Goal: Information Seeking & Learning: Check status

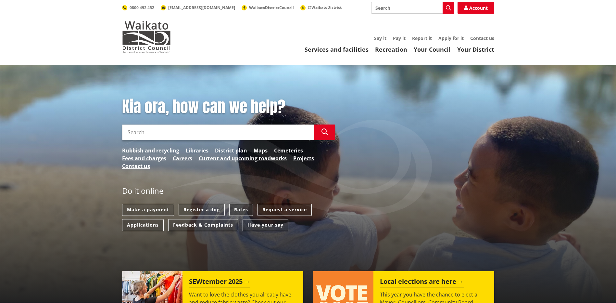
click at [238, 208] on link "Rates" at bounding box center [241, 210] width 24 height 12
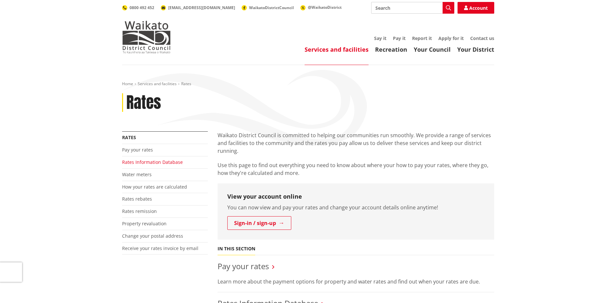
click at [166, 161] on link "Rates Information Database" at bounding box center [152, 162] width 61 height 6
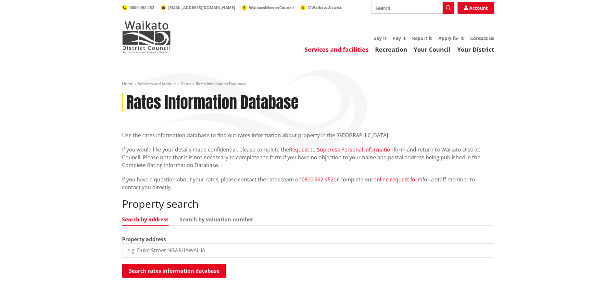
click at [188, 248] on input "search" at bounding box center [308, 250] width 372 height 14
type input "62 rayner"
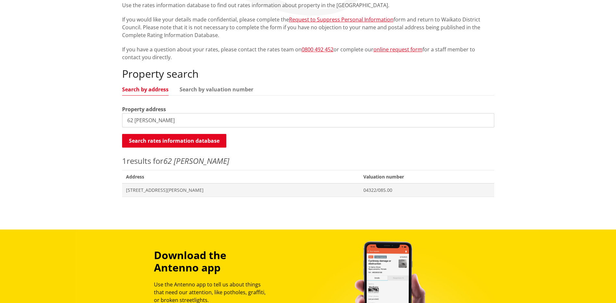
scroll to position [260, 0]
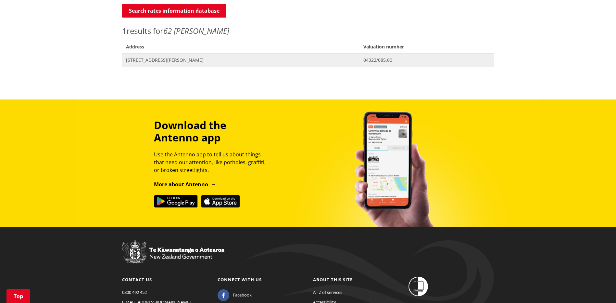
click at [153, 62] on span "62 Rayner Road HUNTLY" at bounding box center [241, 60] width 230 height 6
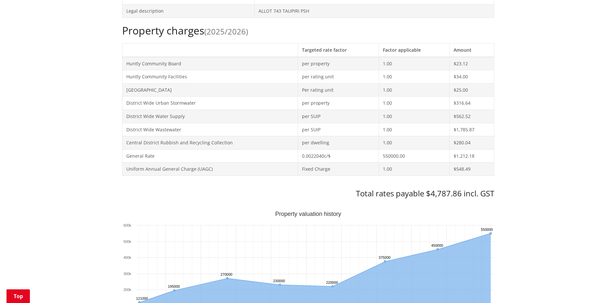
scroll to position [390, 0]
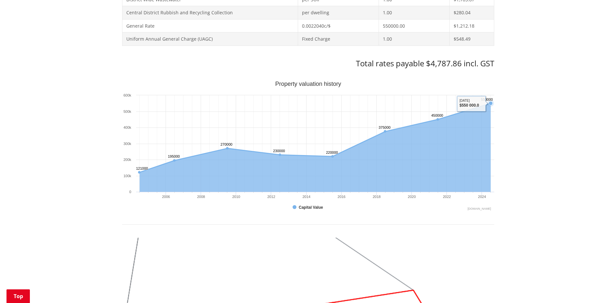
click at [491, 101] on text "550000 ​ 550000" at bounding box center [487, 99] width 12 height 4
click at [474, 103] on rect "Interactive chart" at bounding box center [308, 146] width 372 height 130
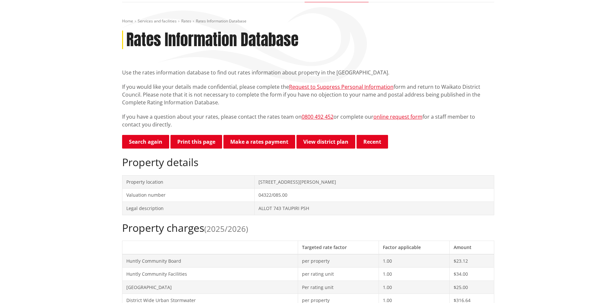
scroll to position [0, 0]
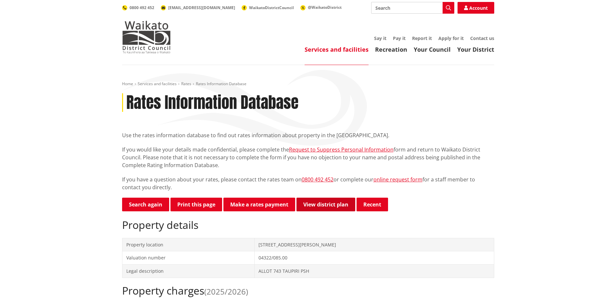
click at [323, 203] on link "View district plan" at bounding box center [326, 205] width 59 height 14
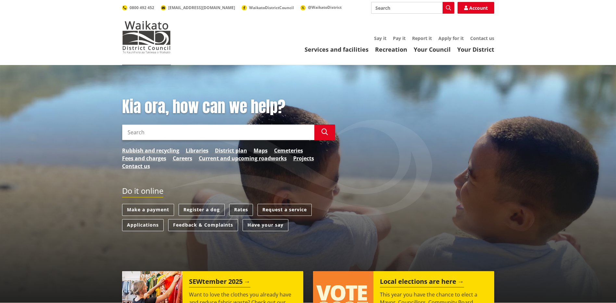
click at [244, 210] on link "Rates" at bounding box center [241, 210] width 24 height 12
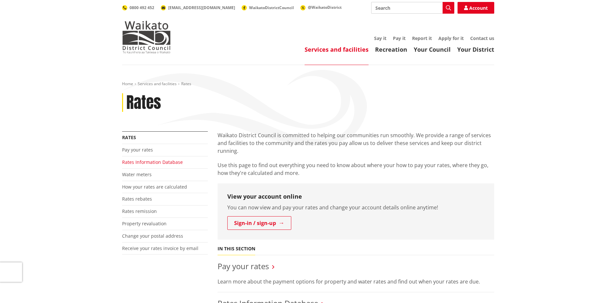
click at [144, 163] on link "Rates Information Database" at bounding box center [152, 162] width 61 height 6
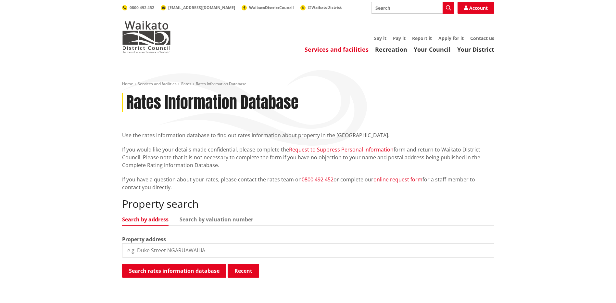
click at [162, 248] on input "search" at bounding box center [308, 250] width 372 height 14
type input "62 rayner"
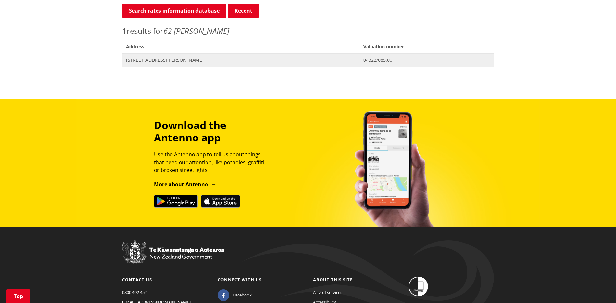
click at [138, 60] on span "62 Rayner Road HUNTLY" at bounding box center [241, 60] width 230 height 6
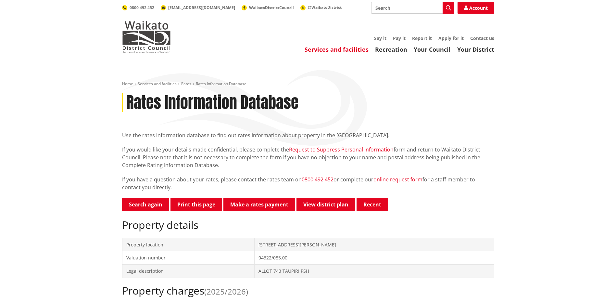
scroll to position [130, 0]
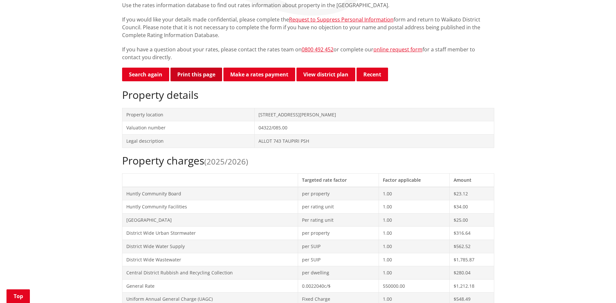
click at [191, 77] on button "Print this page" at bounding box center [197, 75] width 52 height 14
click at [255, 77] on link "Make a rates payment" at bounding box center [260, 75] width 72 height 14
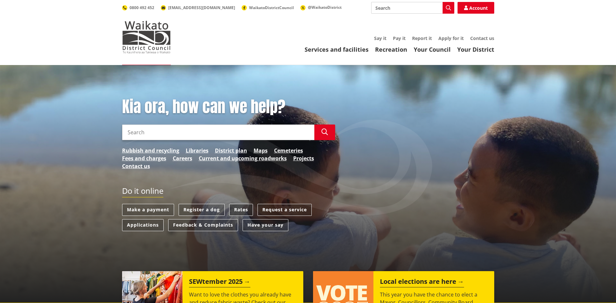
click at [246, 209] on link "Rates" at bounding box center [241, 210] width 24 height 12
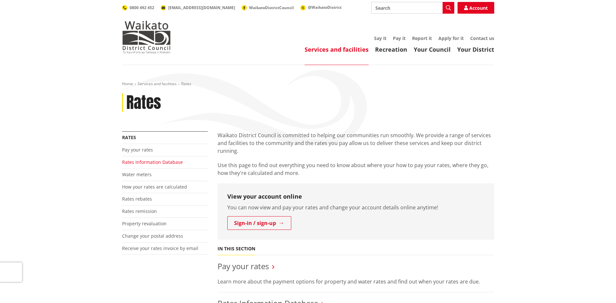
click at [140, 163] on link "Rates Information Database" at bounding box center [152, 162] width 61 height 6
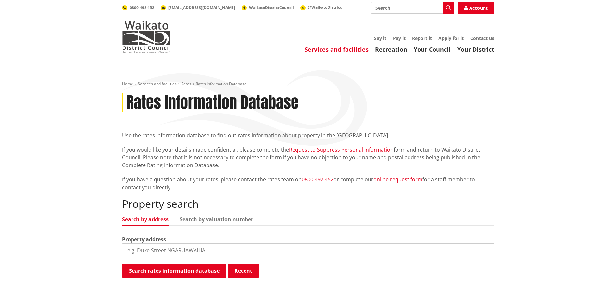
click at [182, 255] on input "search" at bounding box center [308, 250] width 372 height 14
type input "62 [PERSON_NAME]"
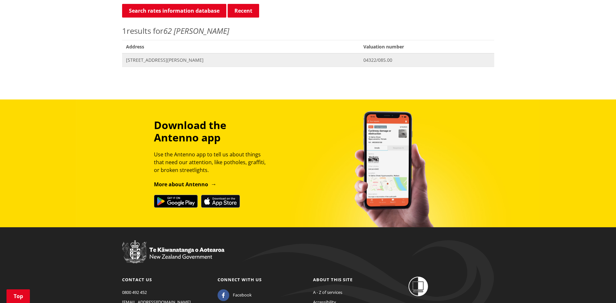
click at [159, 59] on span "[STREET_ADDRESS][PERSON_NAME]" at bounding box center [241, 60] width 230 height 6
